Goal: Transaction & Acquisition: Obtain resource

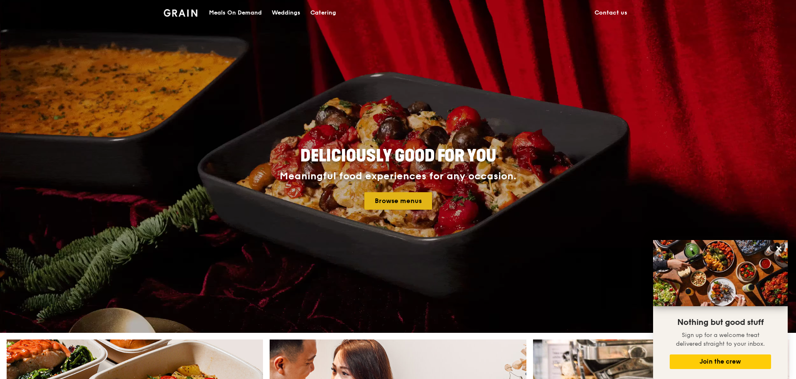
click at [398, 200] on link "Browse menus" at bounding box center [399, 200] width 68 height 17
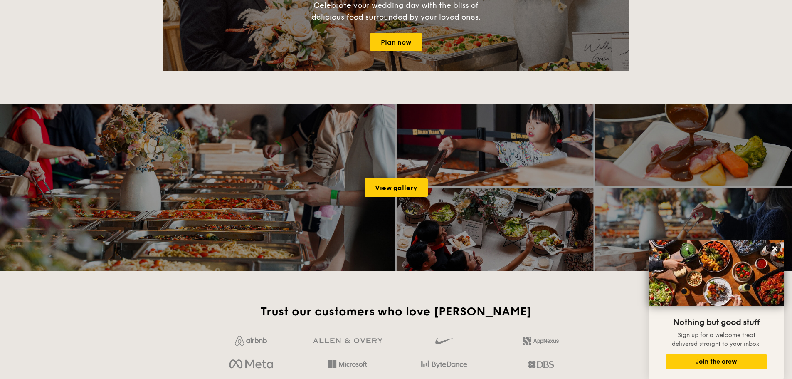
scroll to position [1164, 0]
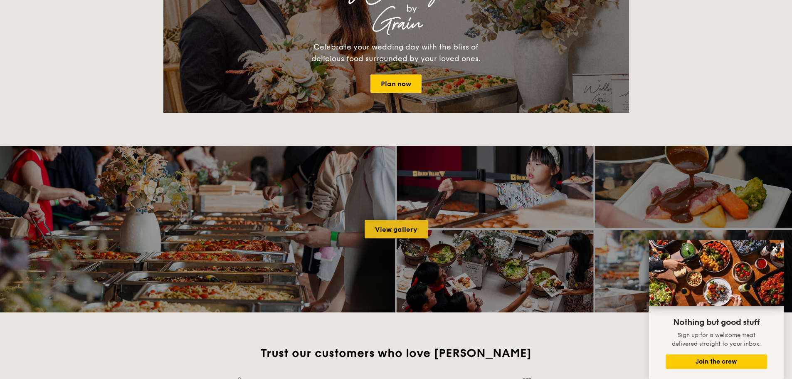
click at [399, 234] on link "View gallery" at bounding box center [396, 229] width 63 height 18
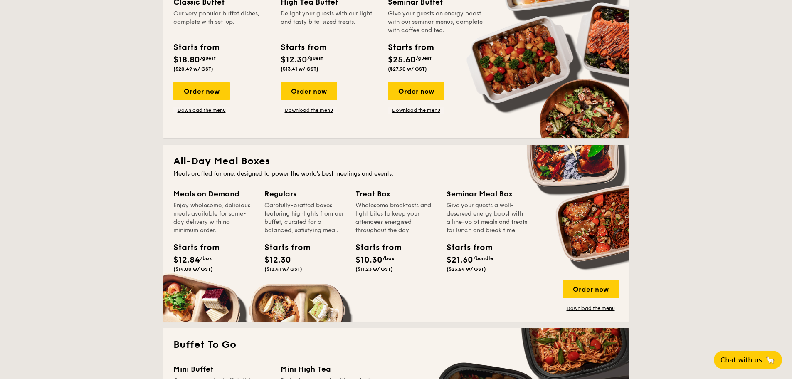
scroll to position [457, 0]
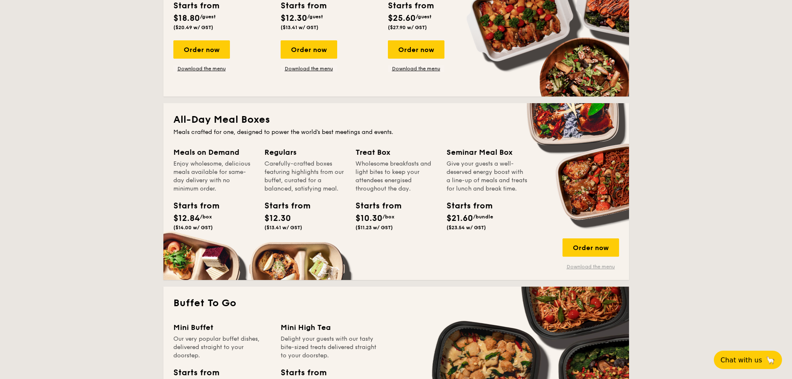
click at [596, 265] on link "Download the menu" at bounding box center [590, 266] width 57 height 7
